Goal: Task Accomplishment & Management: Use online tool/utility

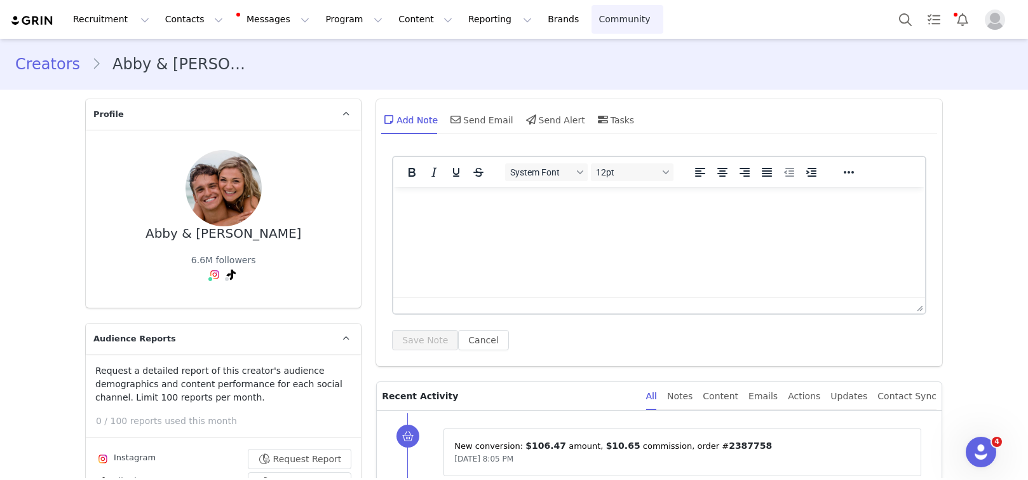
scroll to position [4366, 0]
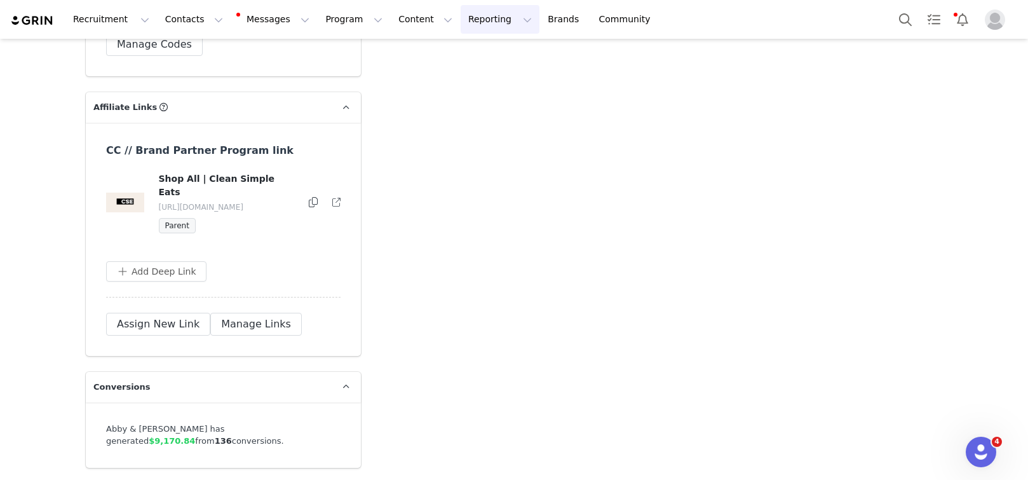
click at [461, 25] on button "Reporting Reporting" at bounding box center [500, 19] width 79 height 29
click at [462, 74] on p "Report Builder" at bounding box center [471, 79] width 64 height 13
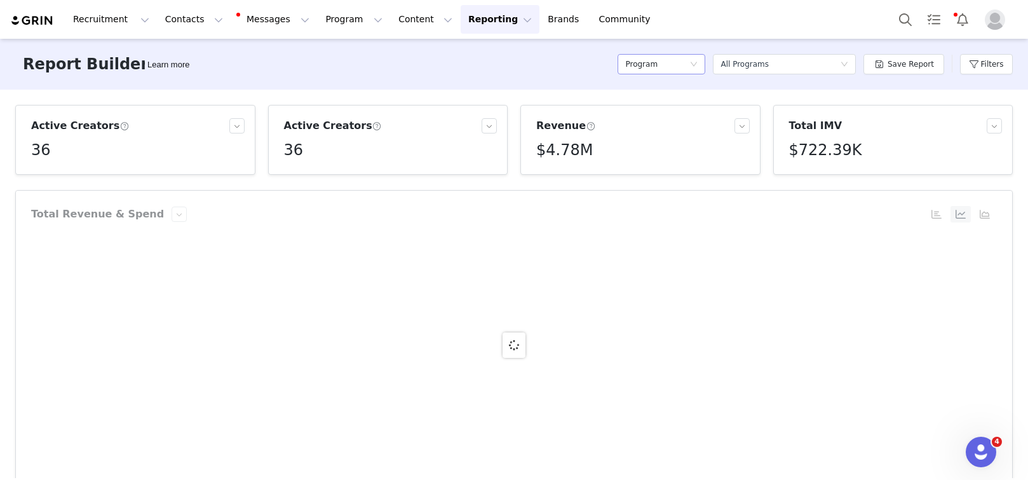
click at [679, 62] on div "Program" at bounding box center [657, 64] width 64 height 19
click at [585, 68] on div "Report Builder Learn more Program Select a report All Programs Save Report Filt…" at bounding box center [514, 64] width 1028 height 51
click at [159, 154] on div "36" at bounding box center [137, 150] width 213 height 23
click at [991, 74] on button "Filters" at bounding box center [986, 64] width 53 height 20
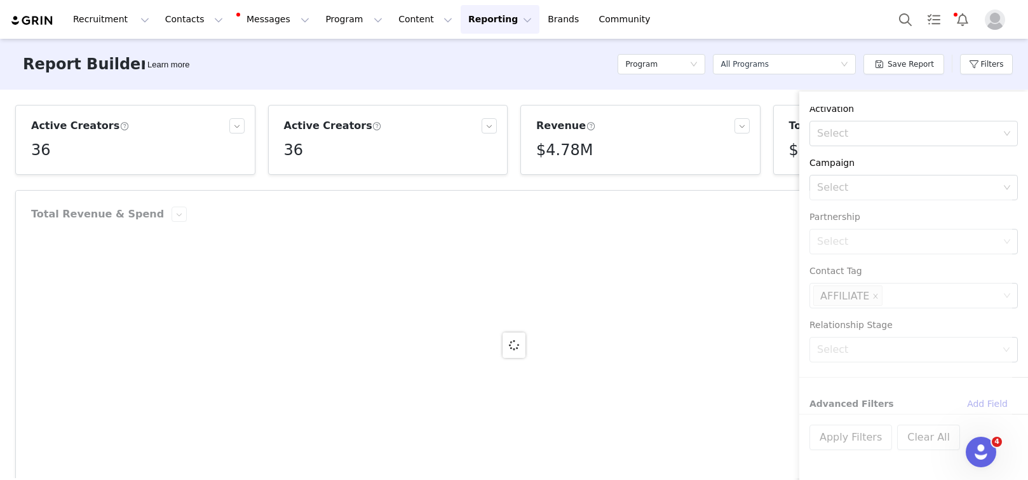
click at [311, 190] on article "Total Revenue & Spend Created with Highcharts 9.3.3 No data to display Chart ti…" at bounding box center [514, 345] width 998 height 310
click at [846, 458] on div at bounding box center [514, 345] width 996 height 309
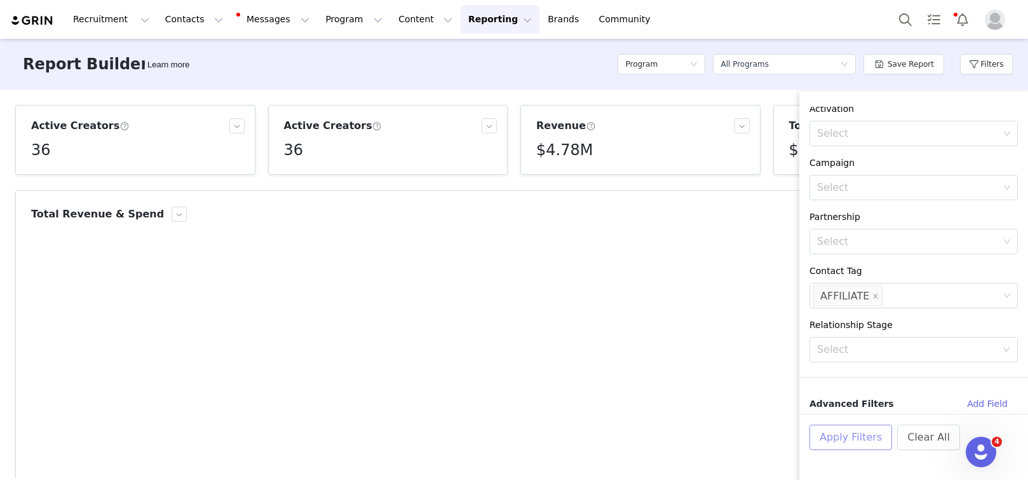
click at [846, 445] on button "Apply Filters" at bounding box center [850, 436] width 83 height 25
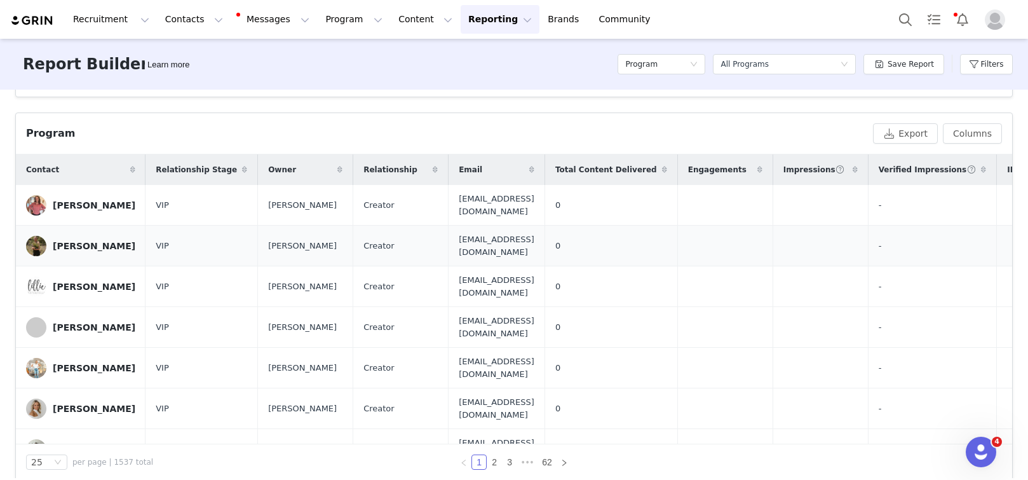
scroll to position [402, 0]
click at [276, 445] on div "25 per page | 1537 total 1 2 3 ••• 62" at bounding box center [514, 463] width 996 height 36
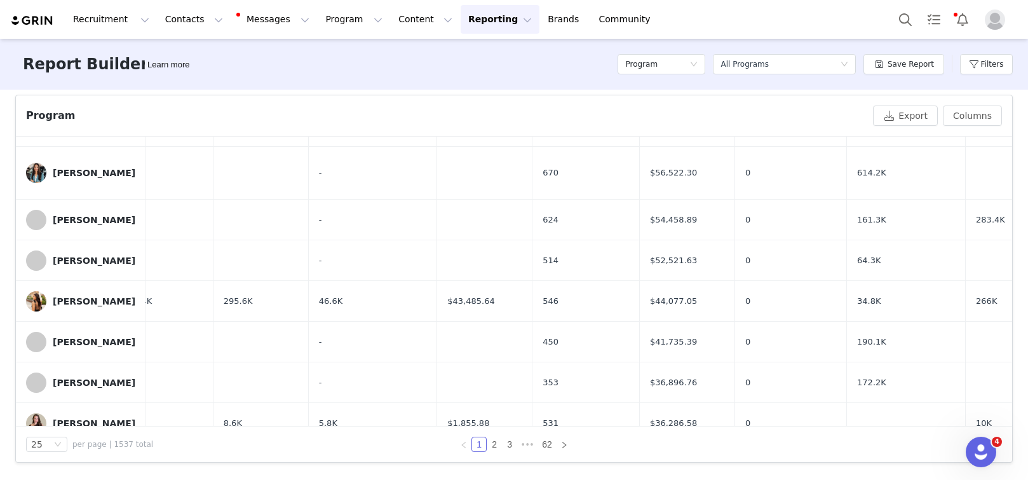
scroll to position [656, 635]
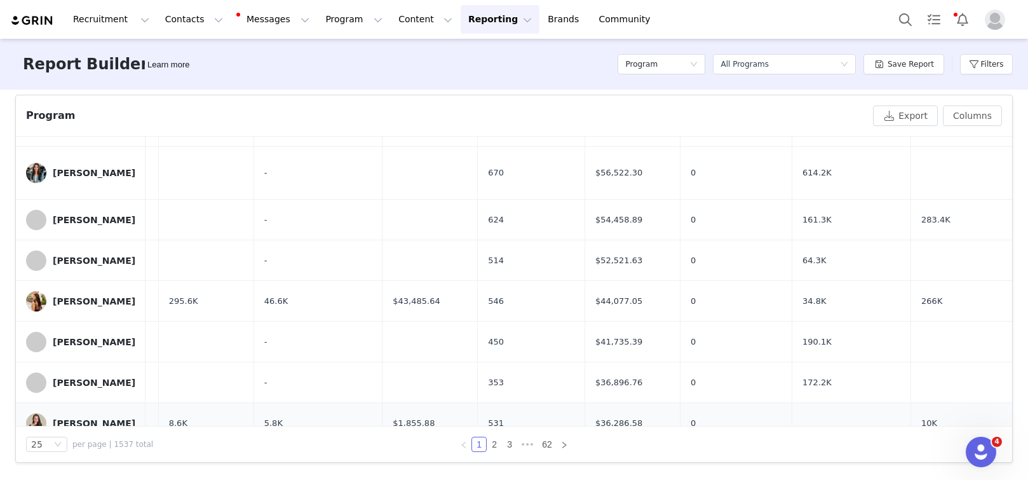
click at [83, 418] on div "[PERSON_NAME]" at bounding box center [94, 423] width 83 height 10
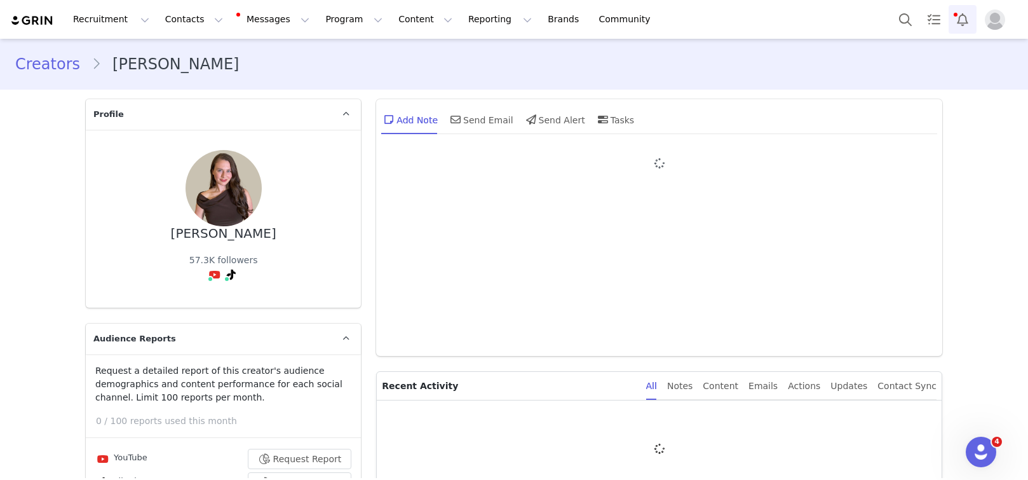
type input "+1 ([GEOGRAPHIC_DATA])"
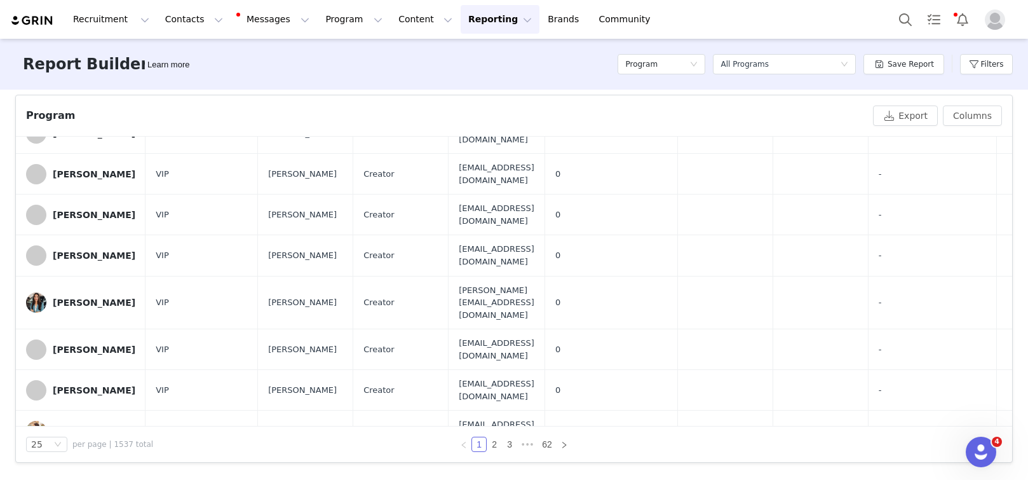
scroll to position [656, 0]
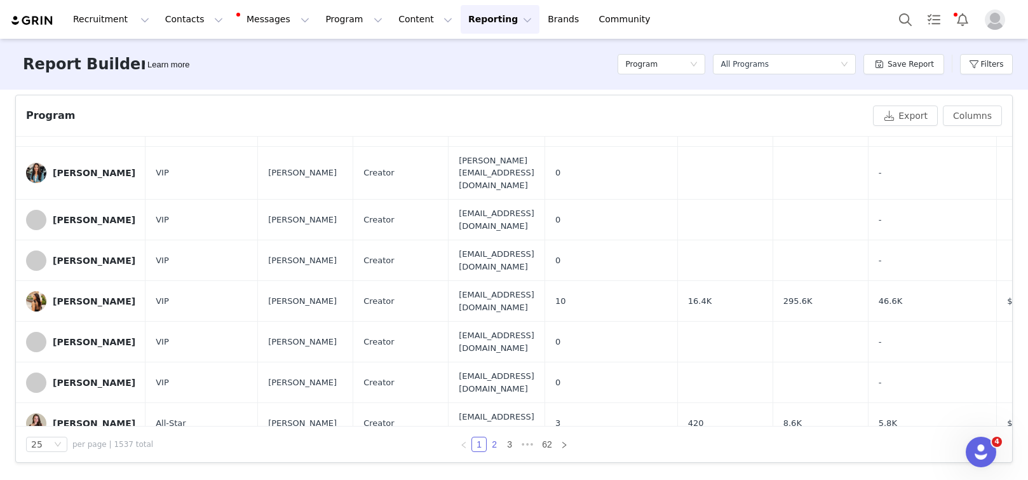
click at [487, 441] on link "2" at bounding box center [494, 444] width 14 height 14
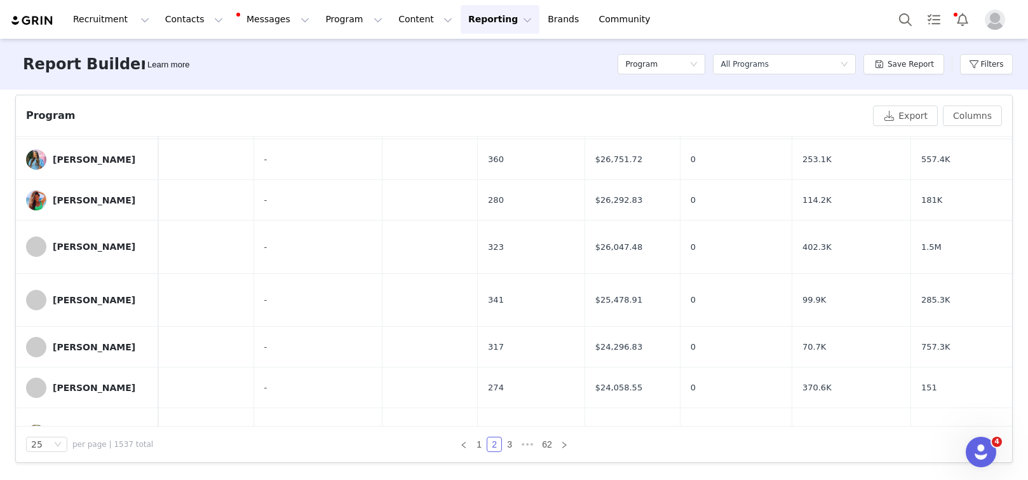
scroll to position [107, 630]
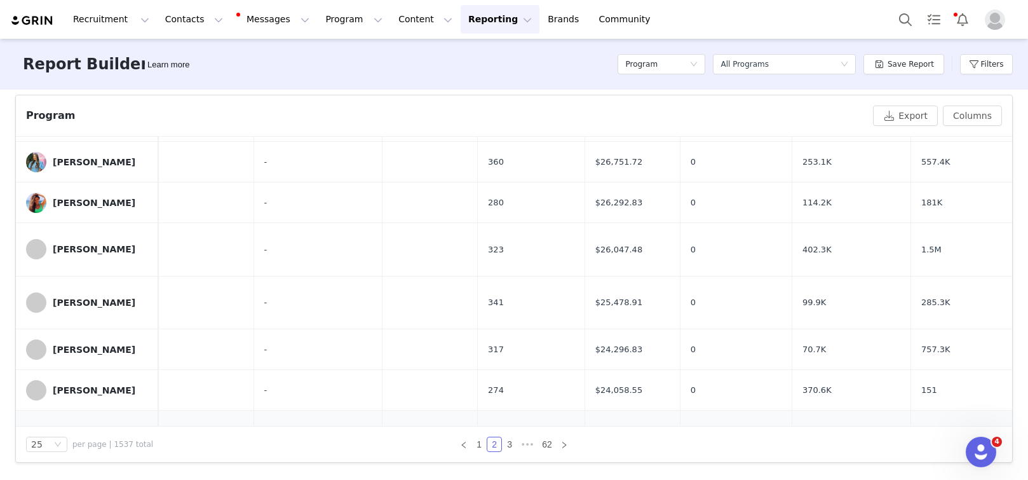
click at [81, 432] on div "[PERSON_NAME]" at bounding box center [94, 437] width 83 height 10
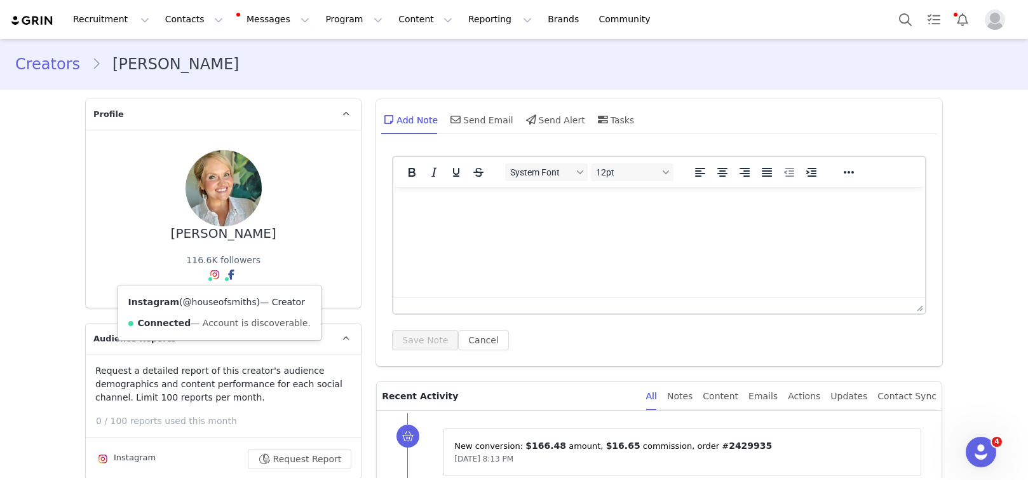
click at [208, 297] on link "@houseofsmiths" at bounding box center [220, 302] width 74 height 10
click at [410, 39] on section "Creators [PERSON_NAME]" at bounding box center [514, 64] width 1028 height 51
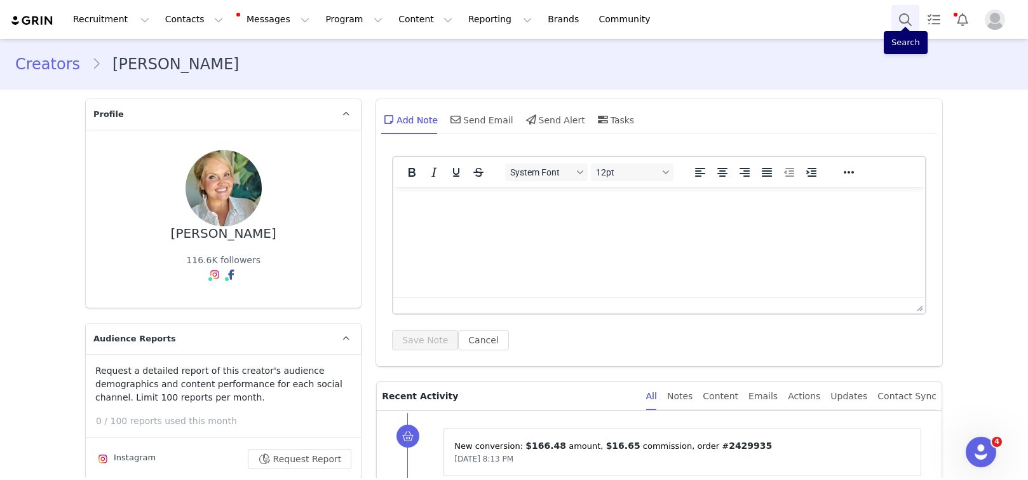
click at [897, 18] on button "Search" at bounding box center [905, 19] width 28 height 29
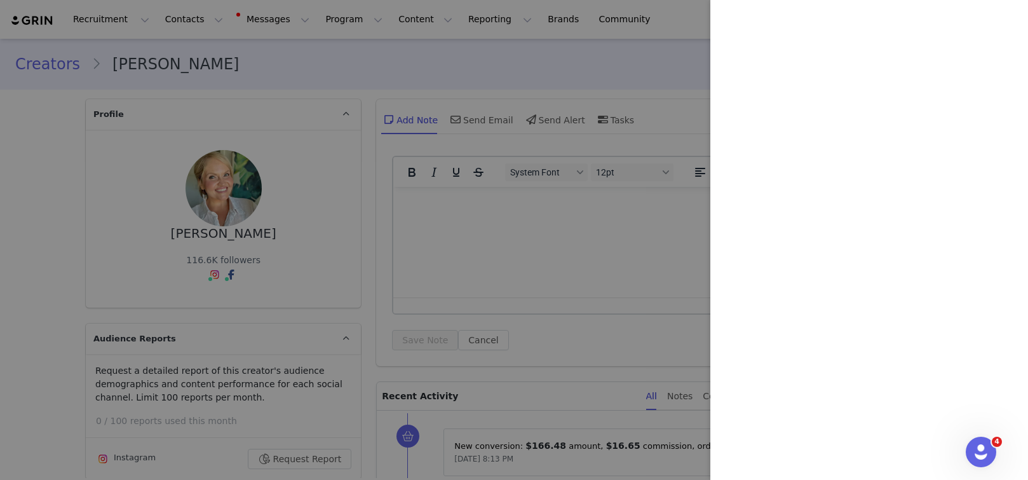
click at [477, 55] on div at bounding box center [514, 240] width 1028 height 480
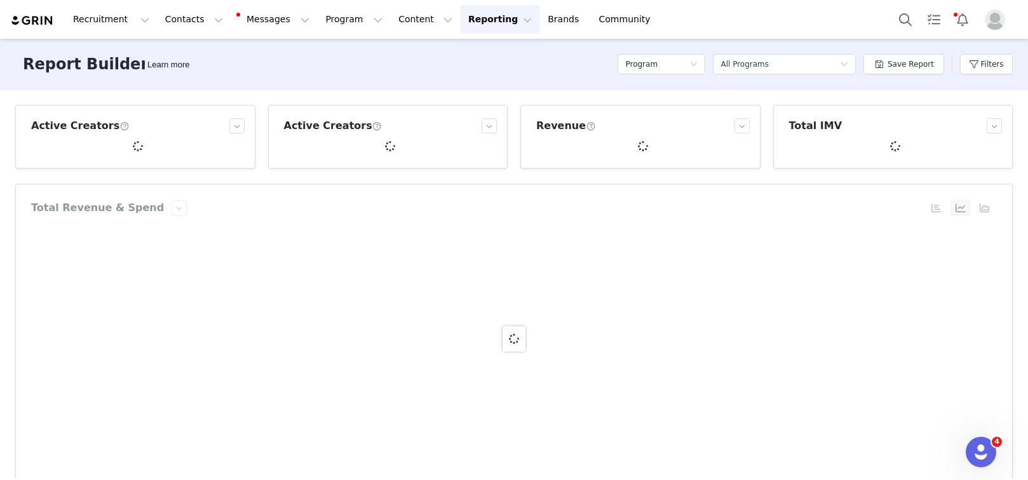
click at [676, 81] on div "Program" at bounding box center [662, 64] width 88 height 38
click at [671, 60] on div "Program" at bounding box center [657, 64] width 64 height 19
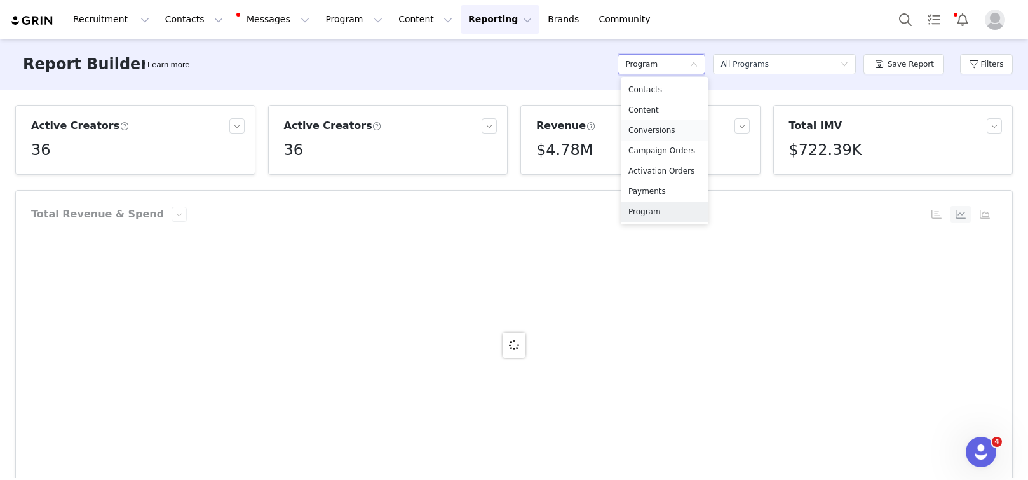
click at [672, 124] on h5 "Conversions" at bounding box center [664, 130] width 72 height 14
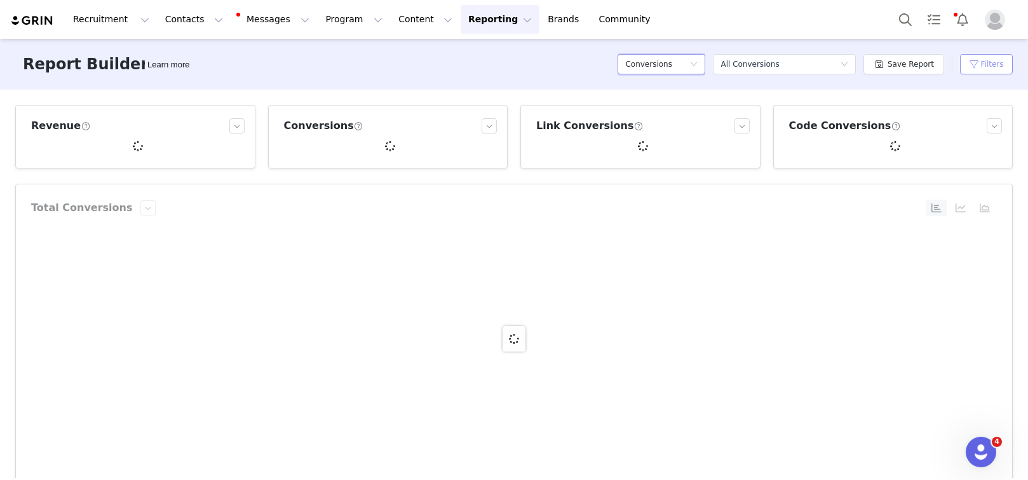
click at [962, 67] on button "Filters" at bounding box center [986, 64] width 53 height 20
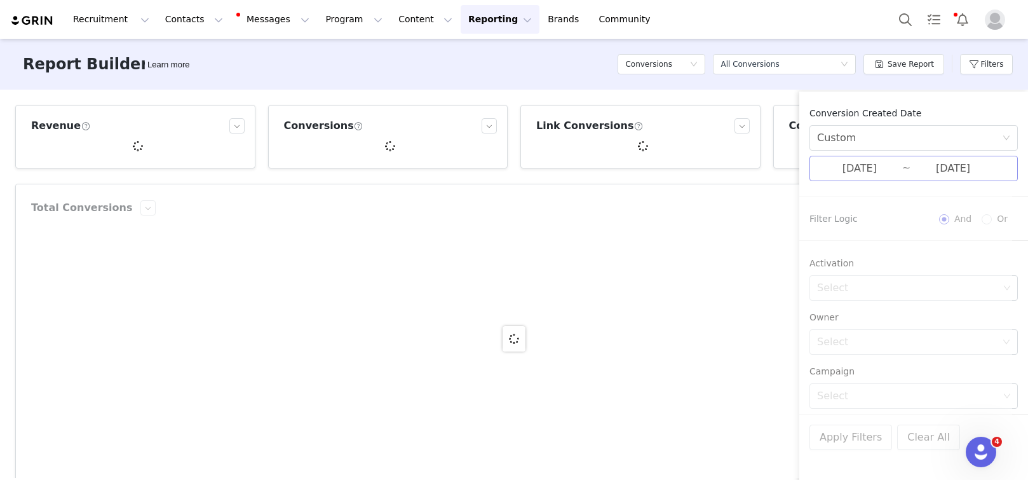
click at [888, 166] on input "[DATE]" at bounding box center [859, 168] width 85 height 17
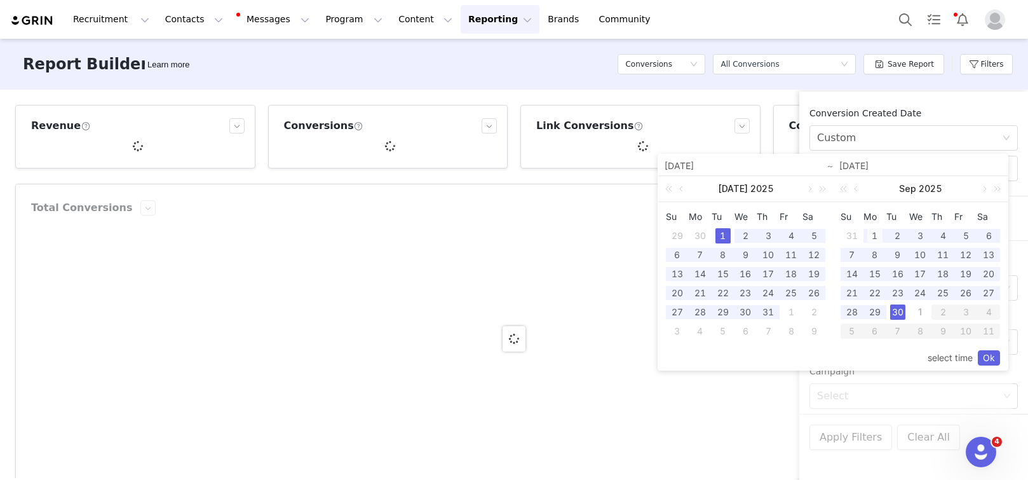
click at [871, 233] on div "1" at bounding box center [874, 235] width 15 height 15
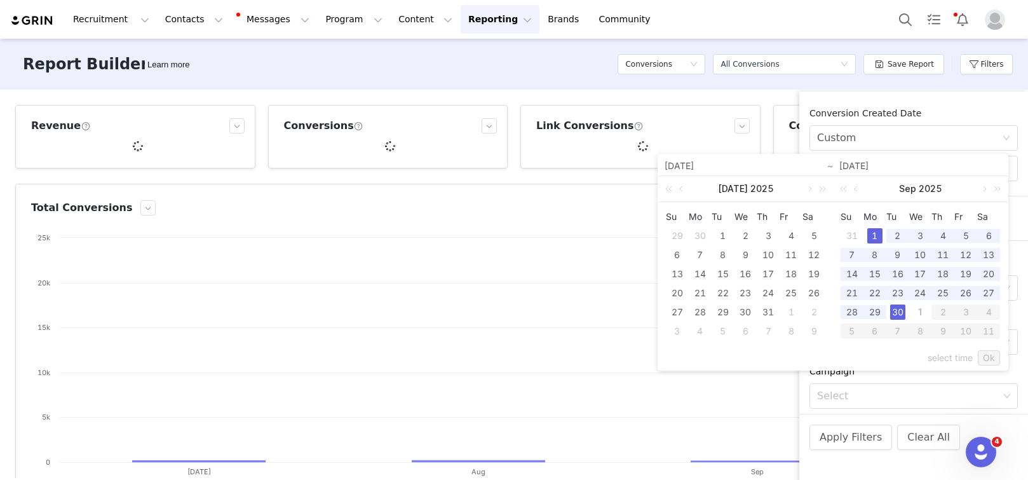
click at [899, 308] on div "30" at bounding box center [897, 311] width 15 height 15
type input "[DATE]"
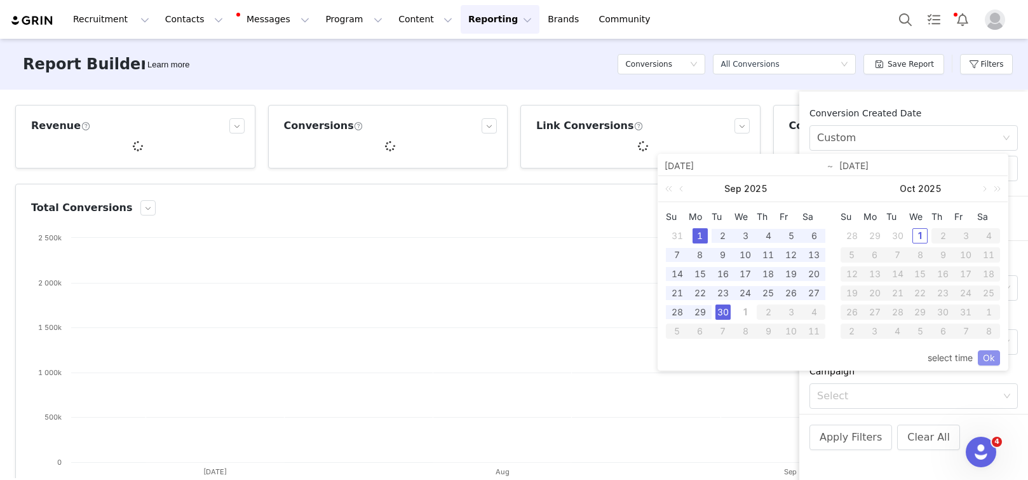
click at [985, 358] on link "Ok" at bounding box center [989, 357] width 22 height 15
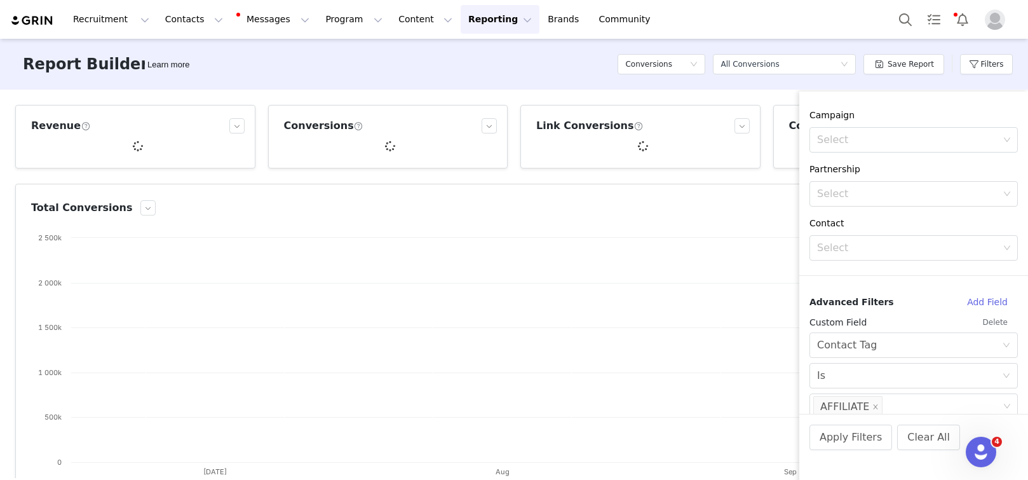
scroll to position [327, 0]
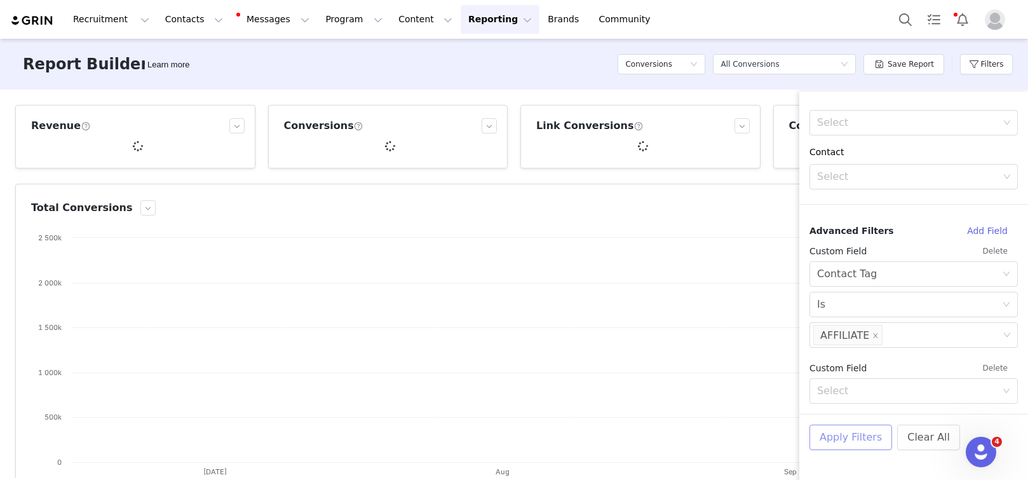
click at [856, 445] on button "Apply Filters" at bounding box center [850, 436] width 83 height 25
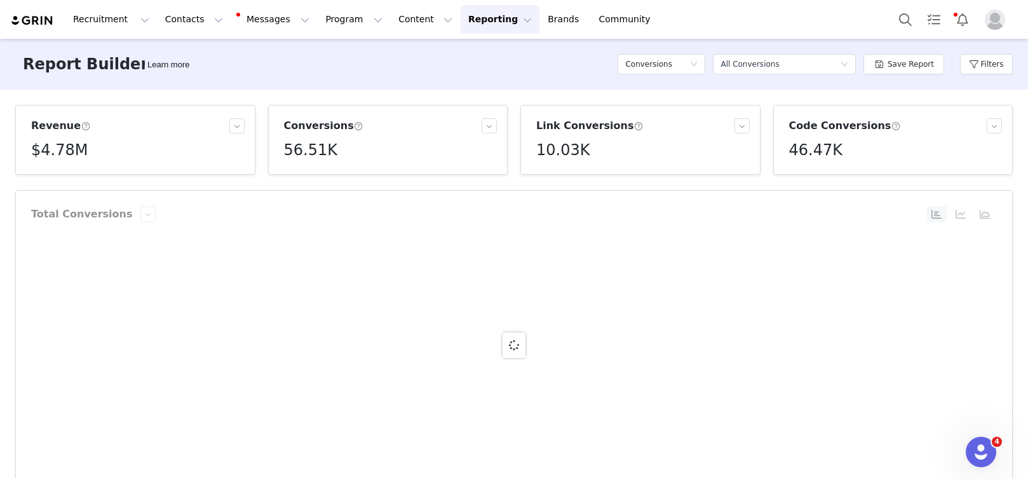
click at [41, 159] on h5 "$4.78M" at bounding box center [59, 150] width 57 height 23
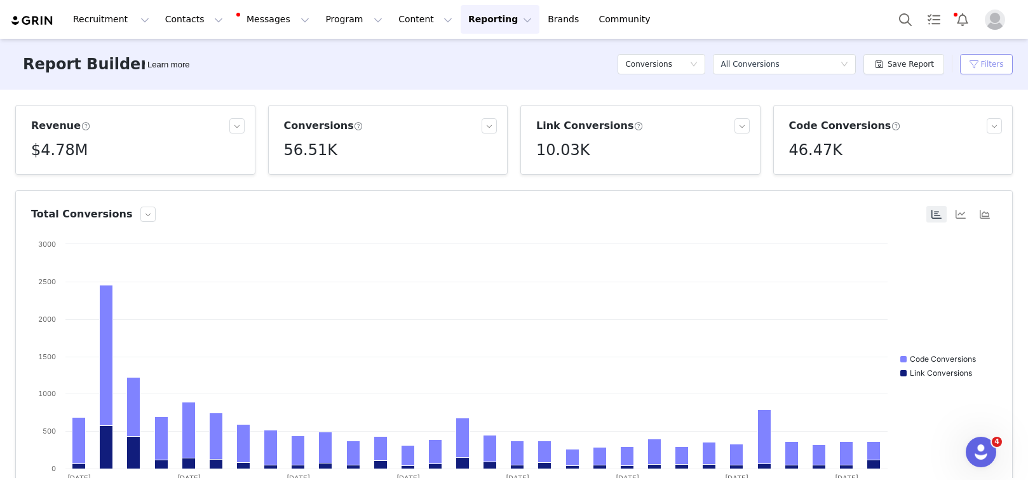
click at [987, 62] on button "Filters" at bounding box center [986, 64] width 53 height 20
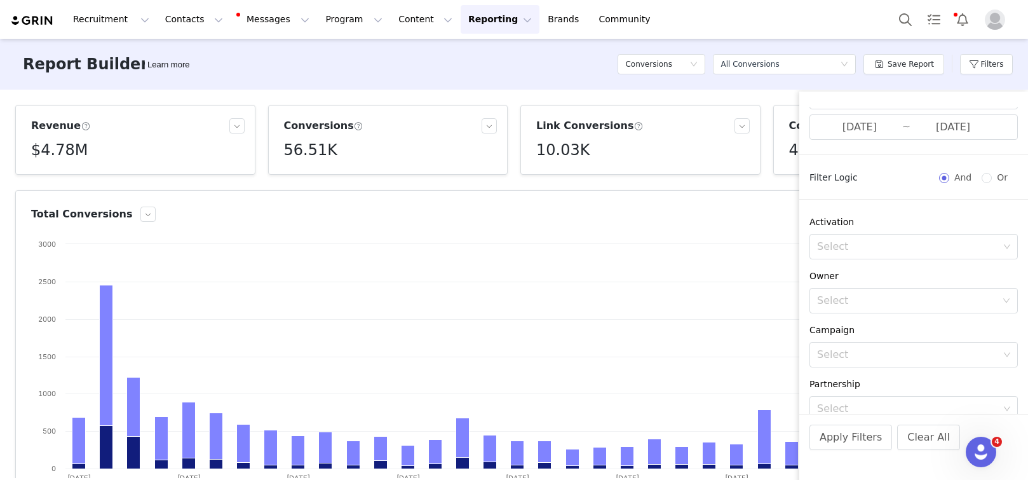
scroll to position [0, 0]
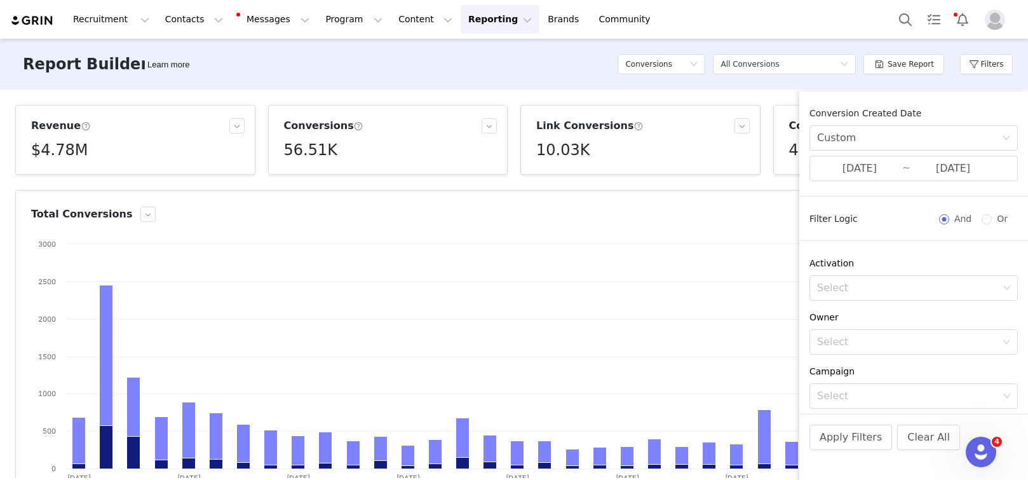
click at [430, 87] on div "Report Builder Learn more Conversions Select a report All Conversions Save Repo…" at bounding box center [514, 64] width 1028 height 51
click at [491, 83] on div "Report Builder Learn more Conversions Select a report All Conversions Save Repo…" at bounding box center [514, 64] width 1028 height 51
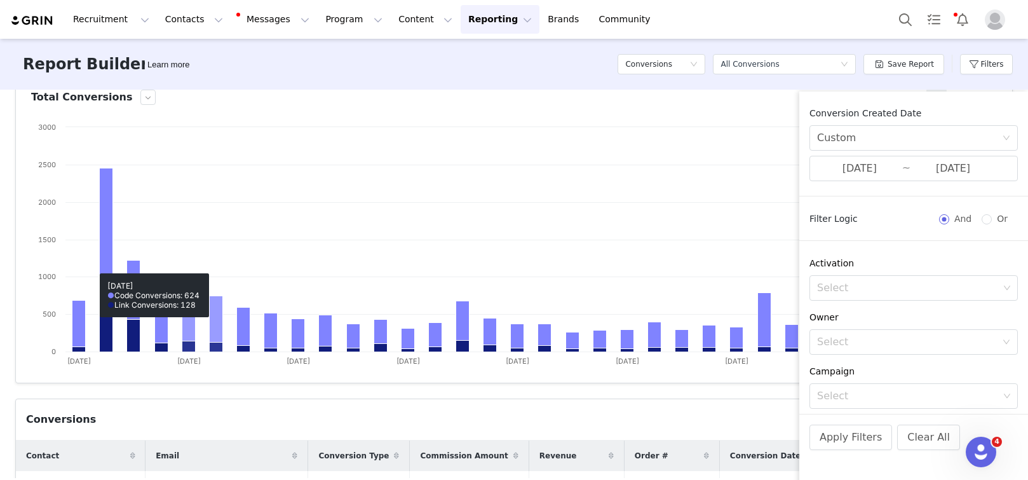
click at [222, 200] on rect at bounding box center [509, 248] width 956 height 254
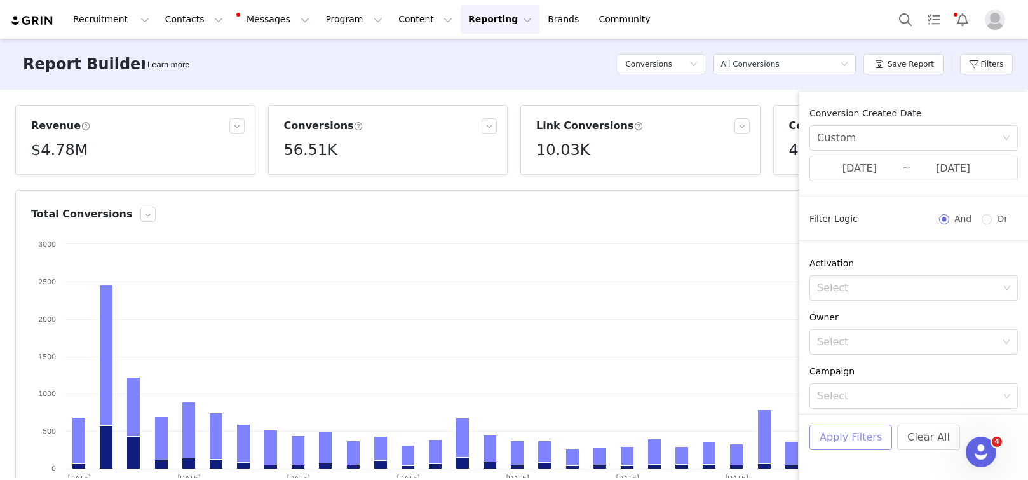
click at [870, 430] on button "Apply Filters" at bounding box center [850, 436] width 83 height 25
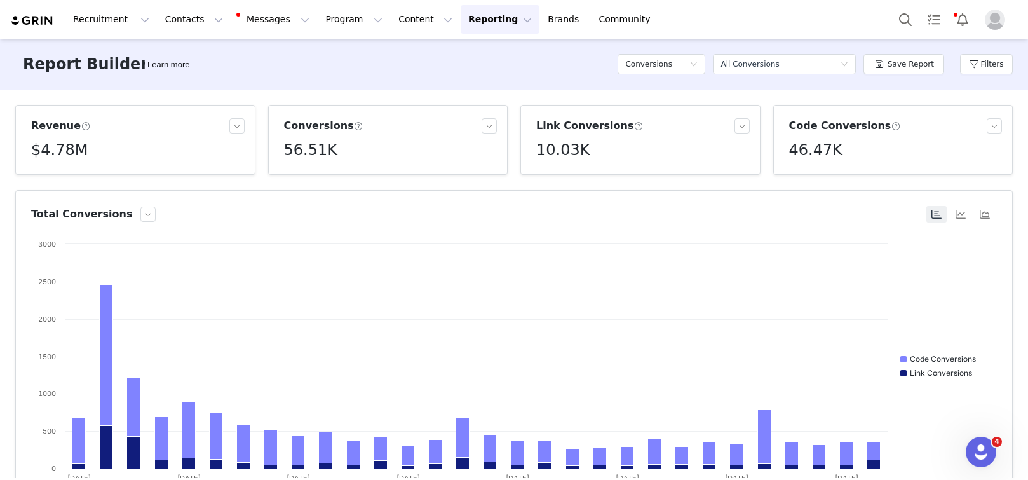
click at [78, 158] on h5 "$4.78M" at bounding box center [59, 150] width 57 height 23
click at [51, 139] on h5 "$4.78M" at bounding box center [59, 150] width 57 height 23
click at [81, 128] on span at bounding box center [86, 126] width 10 height 11
click at [529, 81] on div "Report Builder Learn more Conversions Select a report All Conversions Save Repo…" at bounding box center [514, 64] width 1028 height 51
click at [629, 67] on h5 "Conversions" at bounding box center [648, 64] width 47 height 19
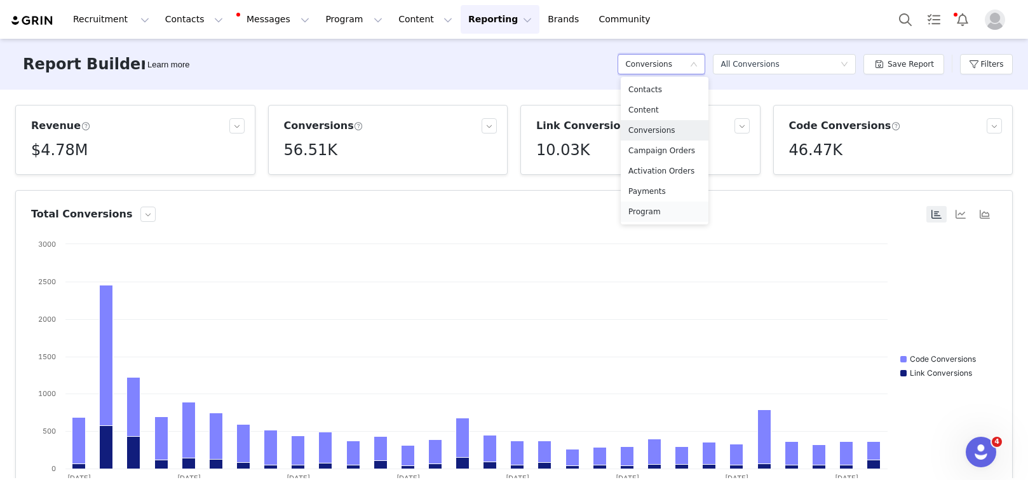
click at [646, 213] on h5 "Program" at bounding box center [664, 212] width 72 height 14
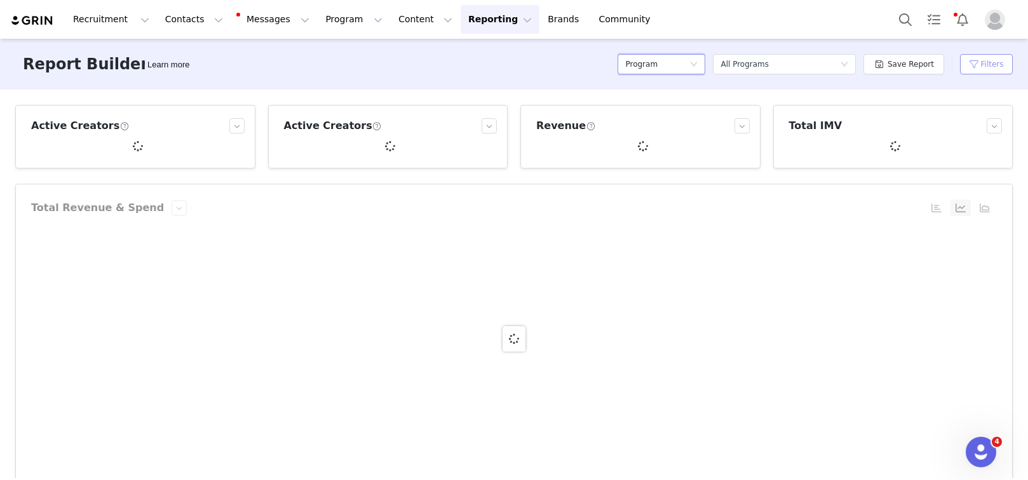
click at [984, 55] on button "Filters" at bounding box center [986, 64] width 53 height 20
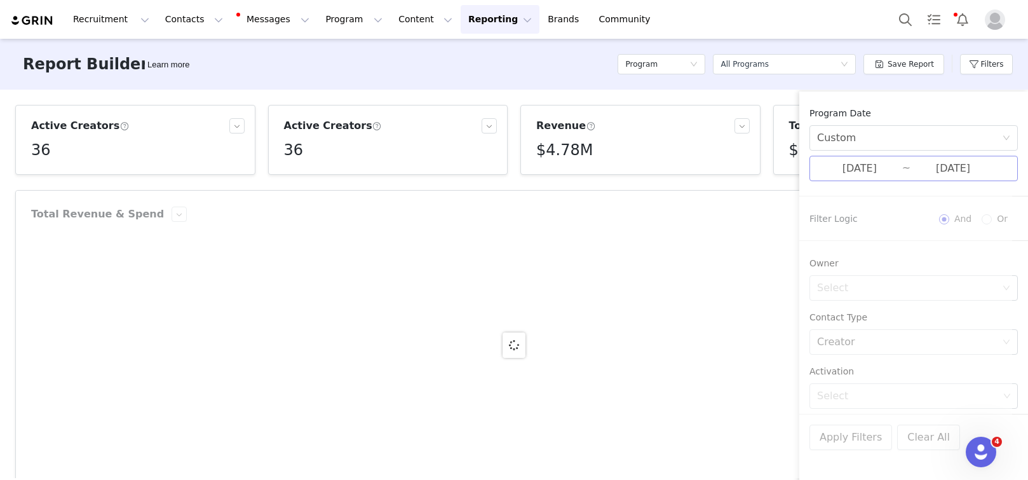
click at [836, 169] on input "[DATE]" at bounding box center [859, 168] width 85 height 17
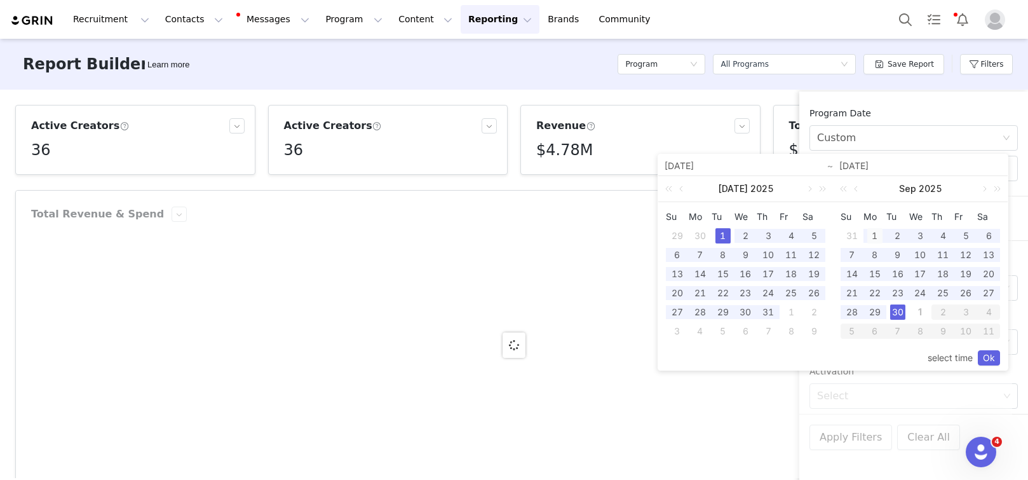
click at [875, 236] on div "1" at bounding box center [874, 235] width 15 height 15
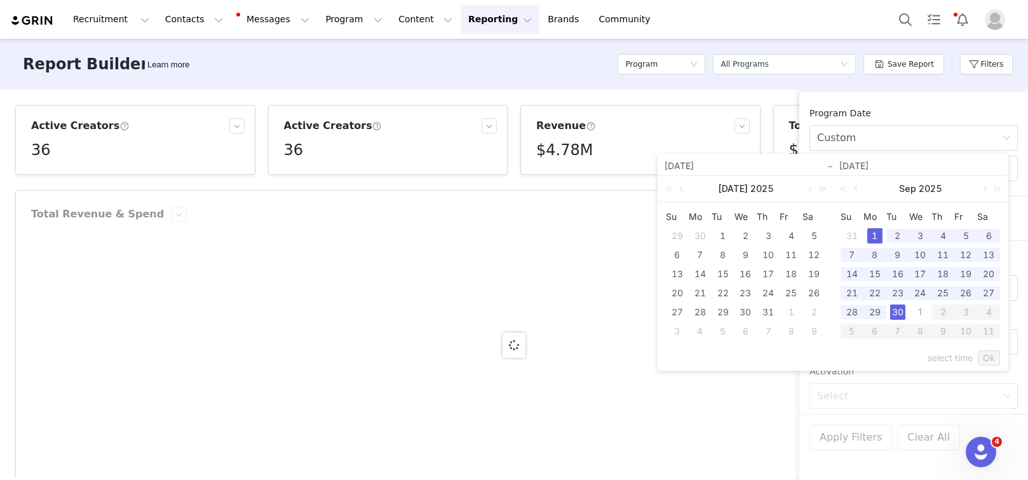
click at [892, 313] on div "30" at bounding box center [897, 311] width 15 height 15
type input "[DATE]"
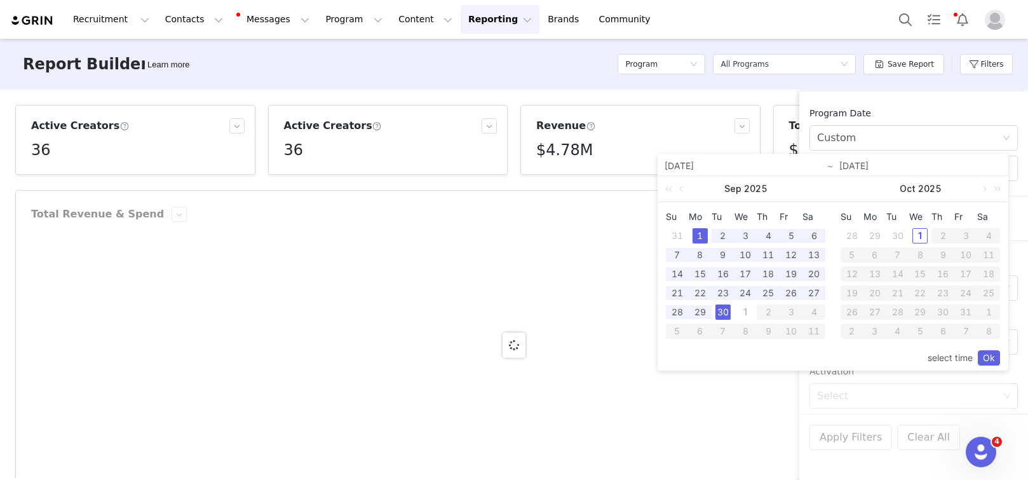
click at [987, 356] on link "Ok" at bounding box center [989, 357] width 22 height 15
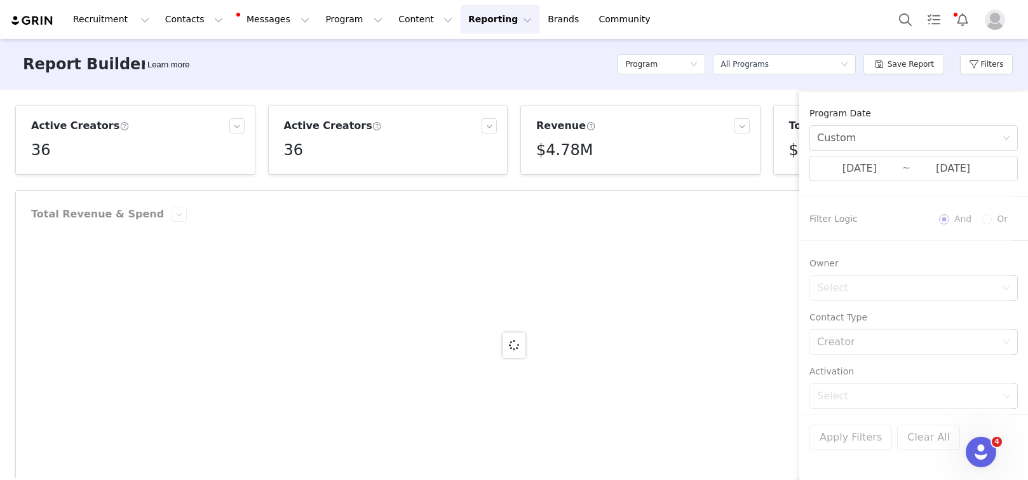
click at [843, 438] on div at bounding box center [514, 345] width 996 height 309
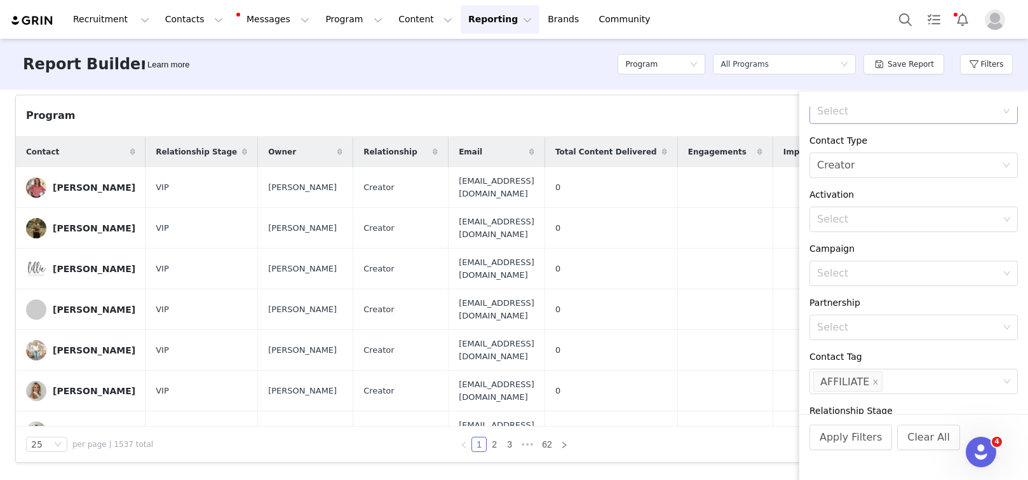
scroll to position [262, 0]
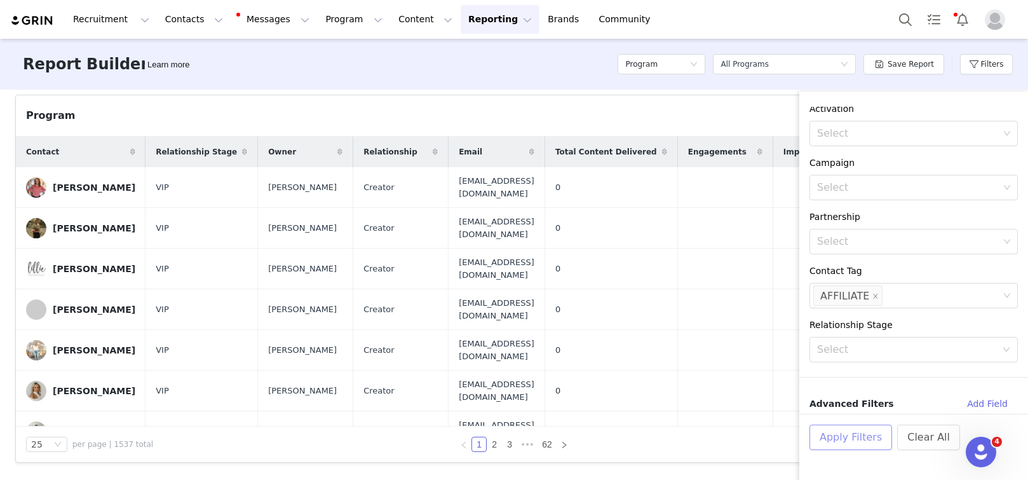
click at [866, 433] on button "Apply Filters" at bounding box center [850, 436] width 83 height 25
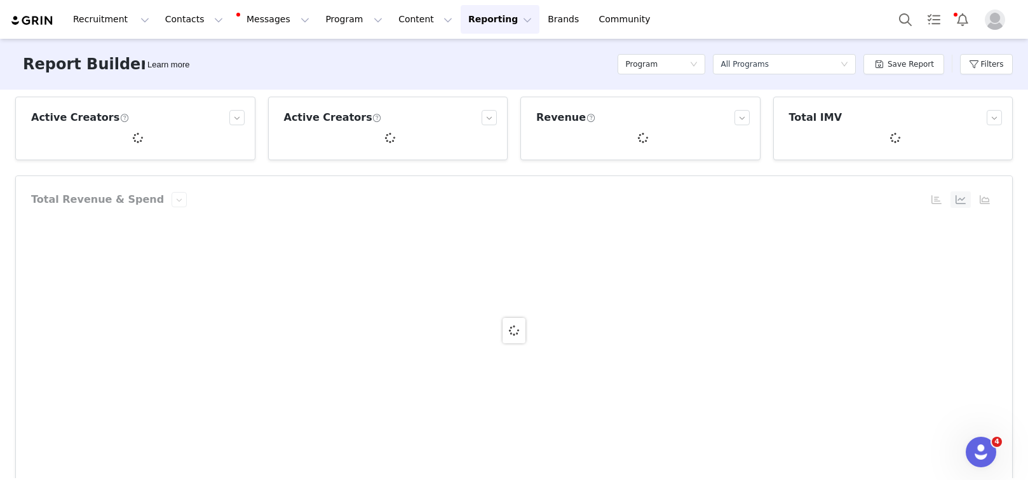
scroll to position [0, 0]
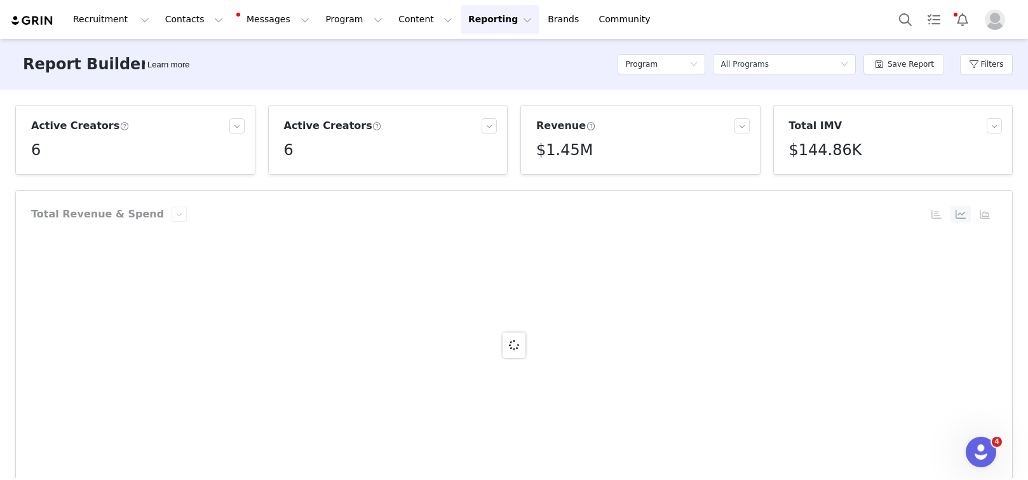
click at [585, 143] on h5 "$1.45M" at bounding box center [564, 150] width 57 height 23
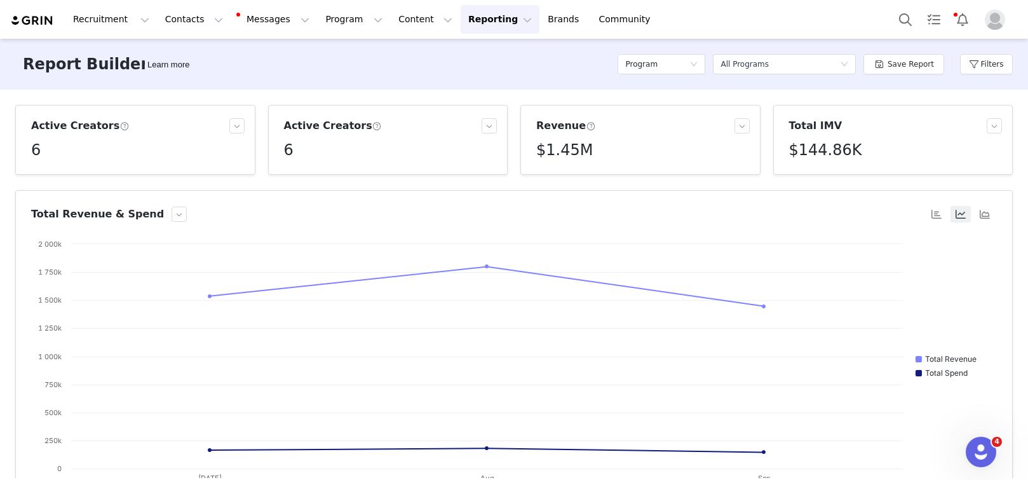
click at [804, 148] on h5 "$144.86K" at bounding box center [825, 150] width 73 height 23
